Goal: Task Accomplishment & Management: Use online tool/utility

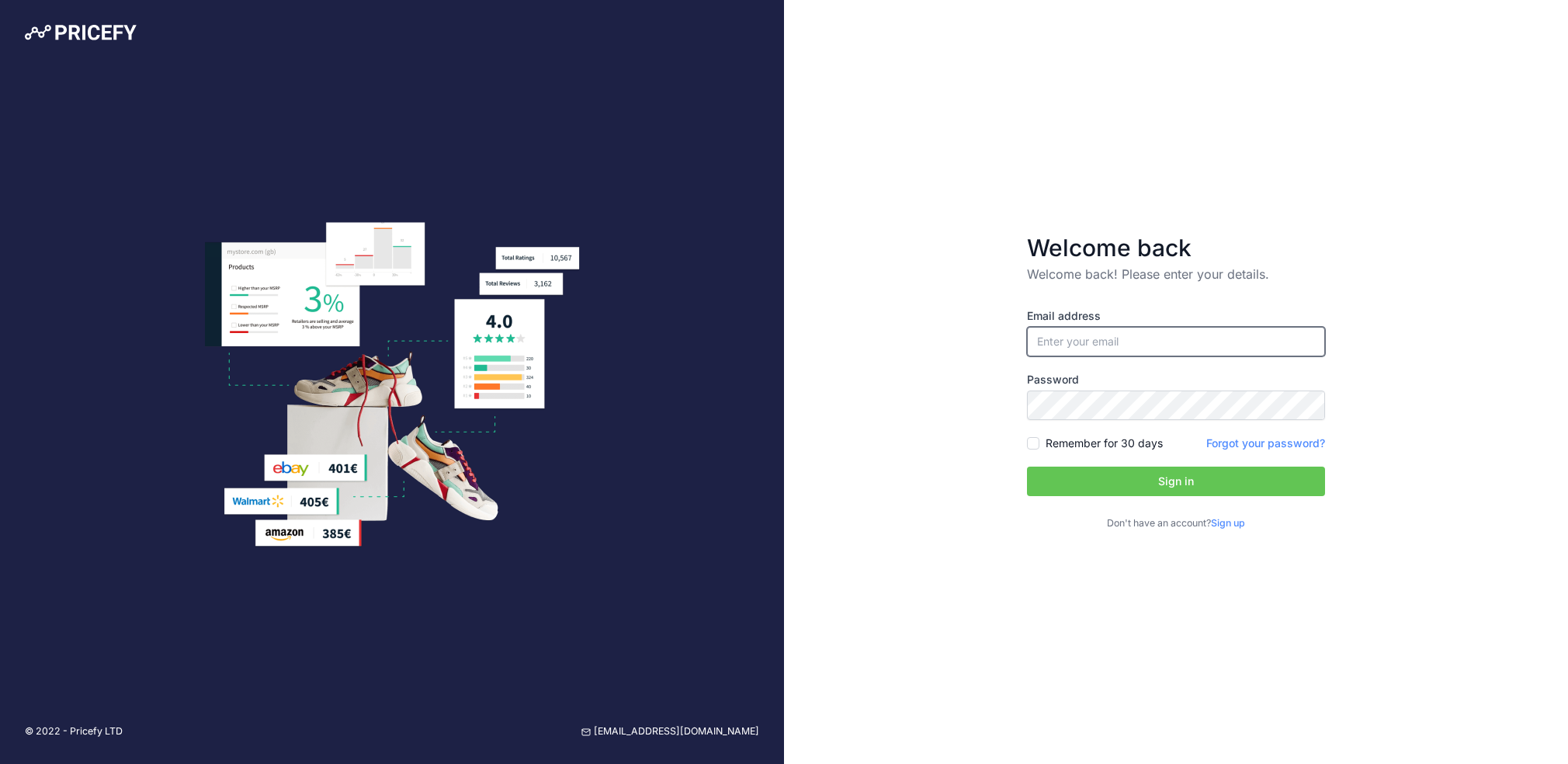
click at [1144, 333] on input "email" at bounding box center [1175, 341] width 298 height 30
type input "[PERSON_NAME][EMAIL_ADDRESS][PERSON_NAME][DOMAIN_NAME]"
click at [1113, 487] on button "Sign in" at bounding box center [1175, 481] width 298 height 30
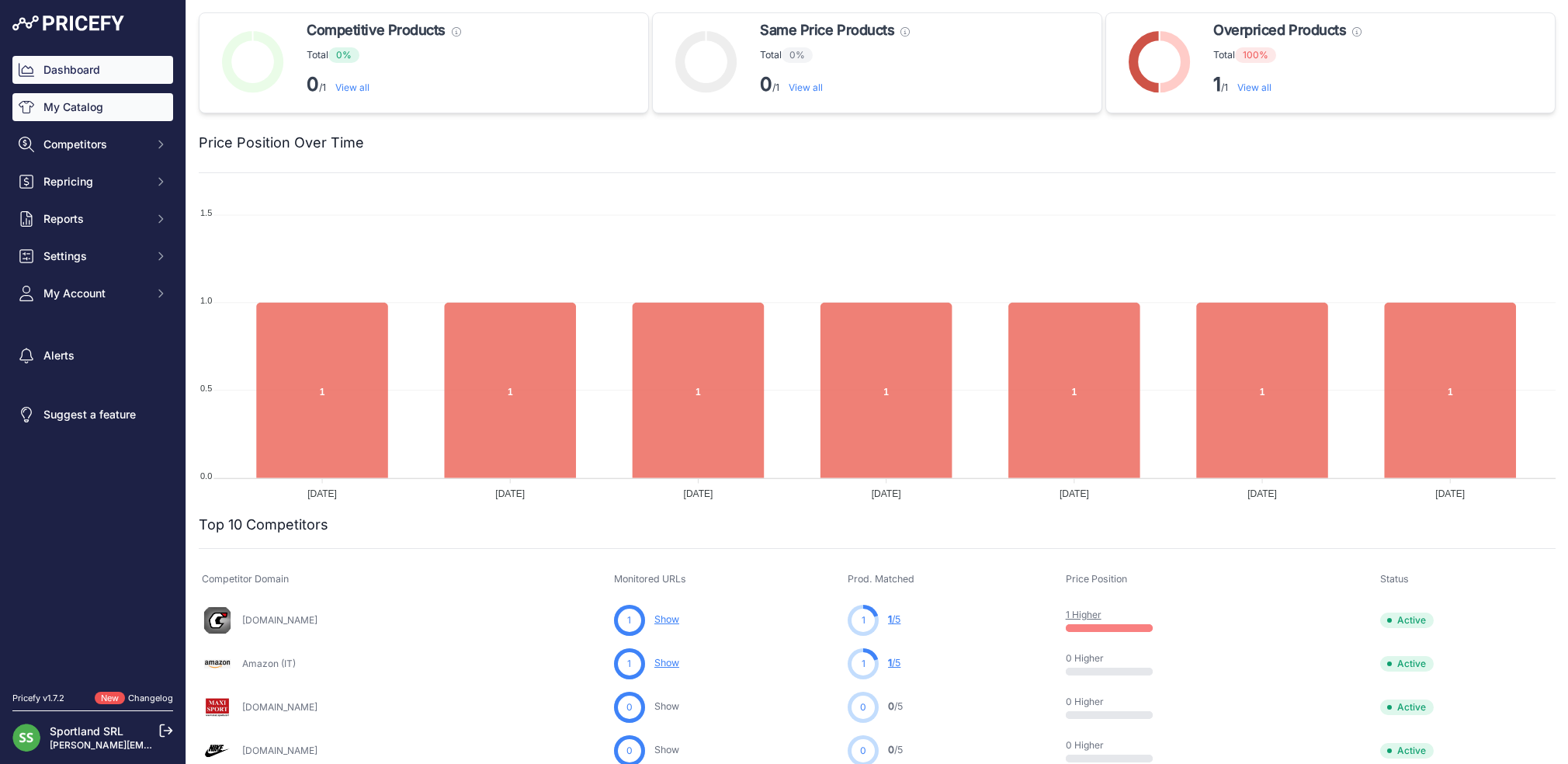
click at [113, 113] on link "My Catalog" at bounding box center [93, 106] width 160 height 28
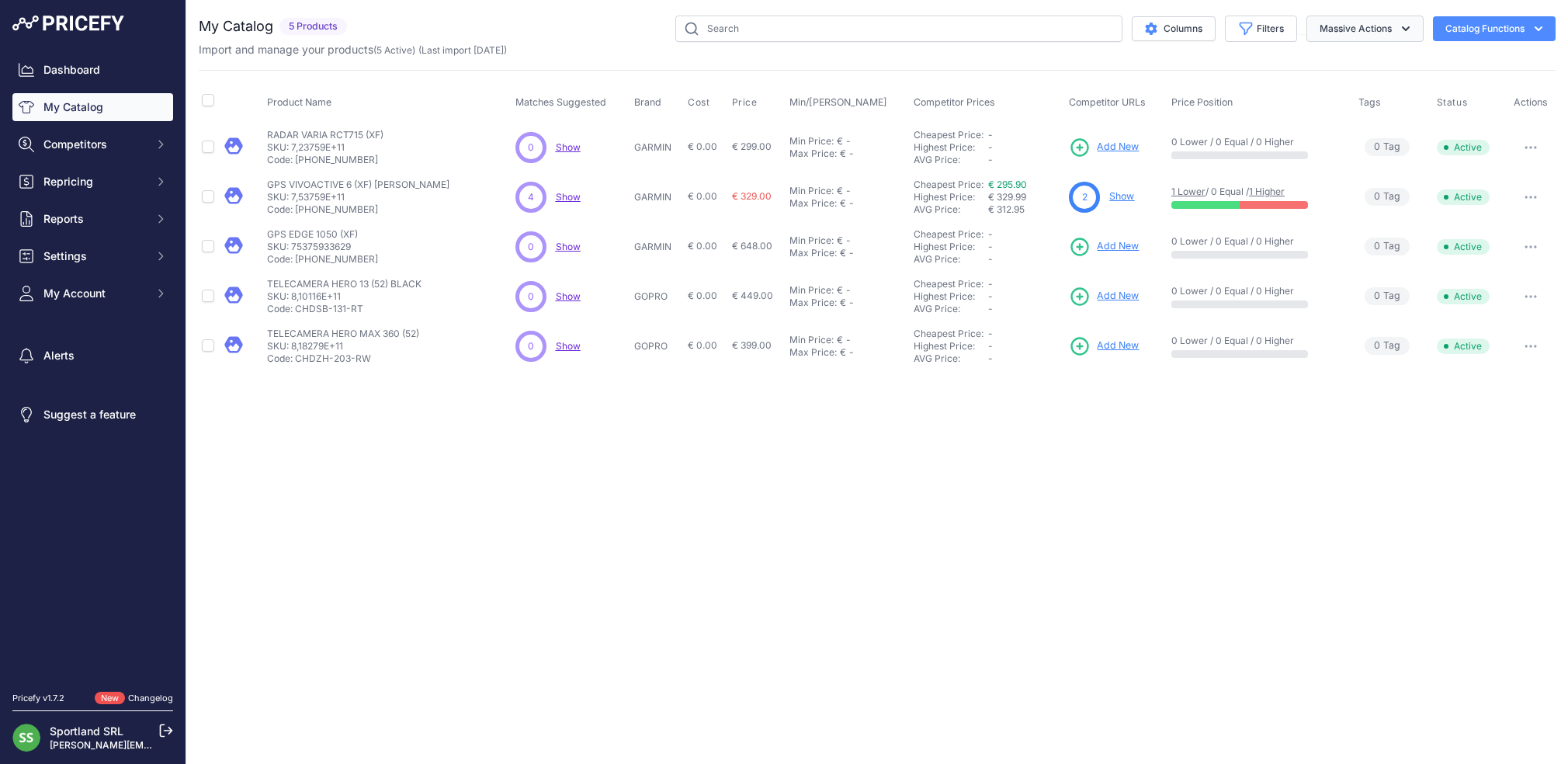
click at [1372, 30] on button "Massive Actions" at bounding box center [1364, 28] width 117 height 26
click at [1534, 25] on icon "button" at bounding box center [1538, 28] width 15 height 15
click at [1457, 114] on link "Batch Upload" at bounding box center [1466, 117] width 174 height 28
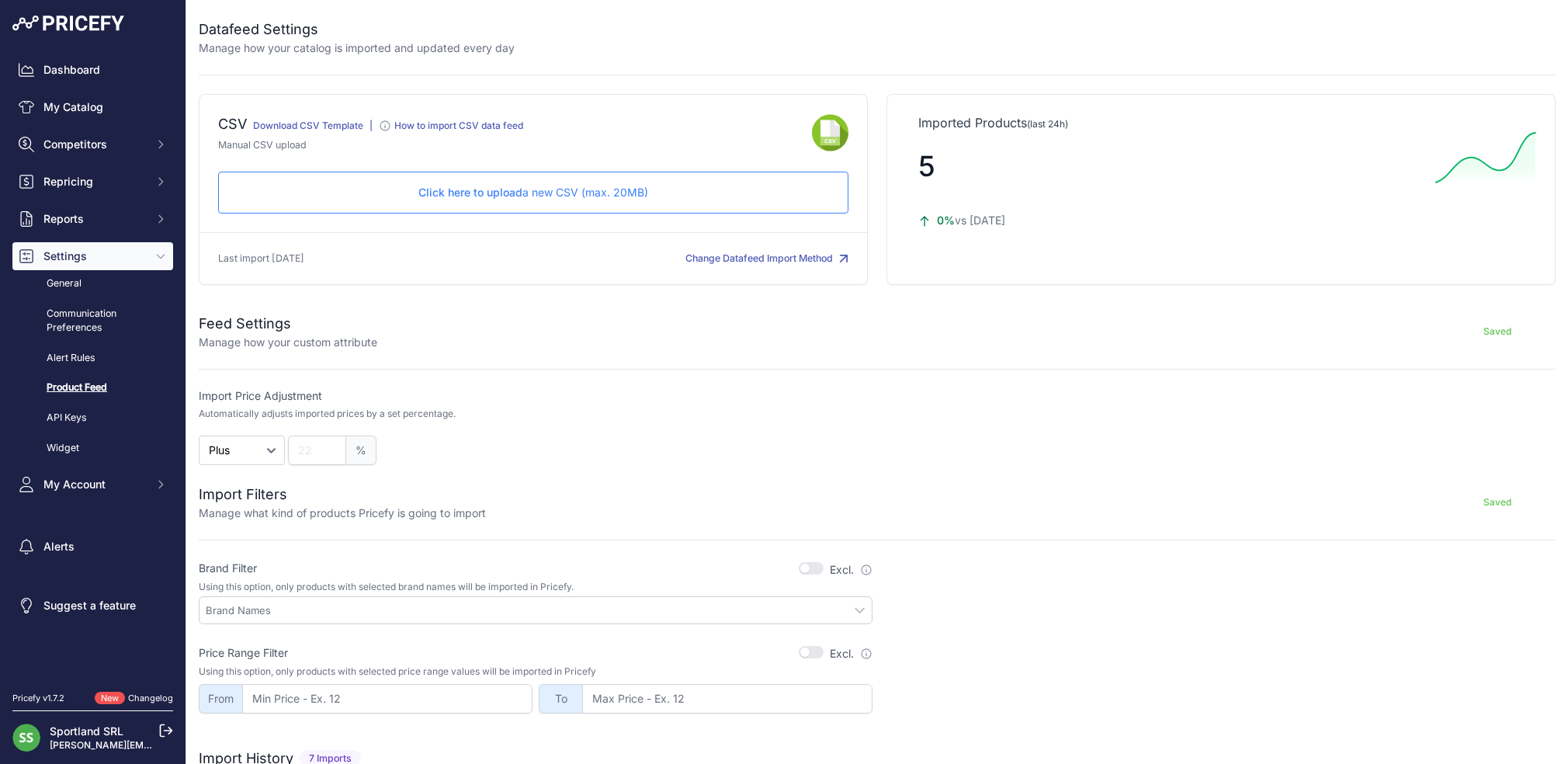
click at [520, 196] on p "Click here to upload a new CSV (max. 20MB)" at bounding box center [533, 192] width 604 height 15
click at [114, 105] on link "My Catalog" at bounding box center [93, 106] width 160 height 28
